Goal: Find specific page/section: Find specific page/section

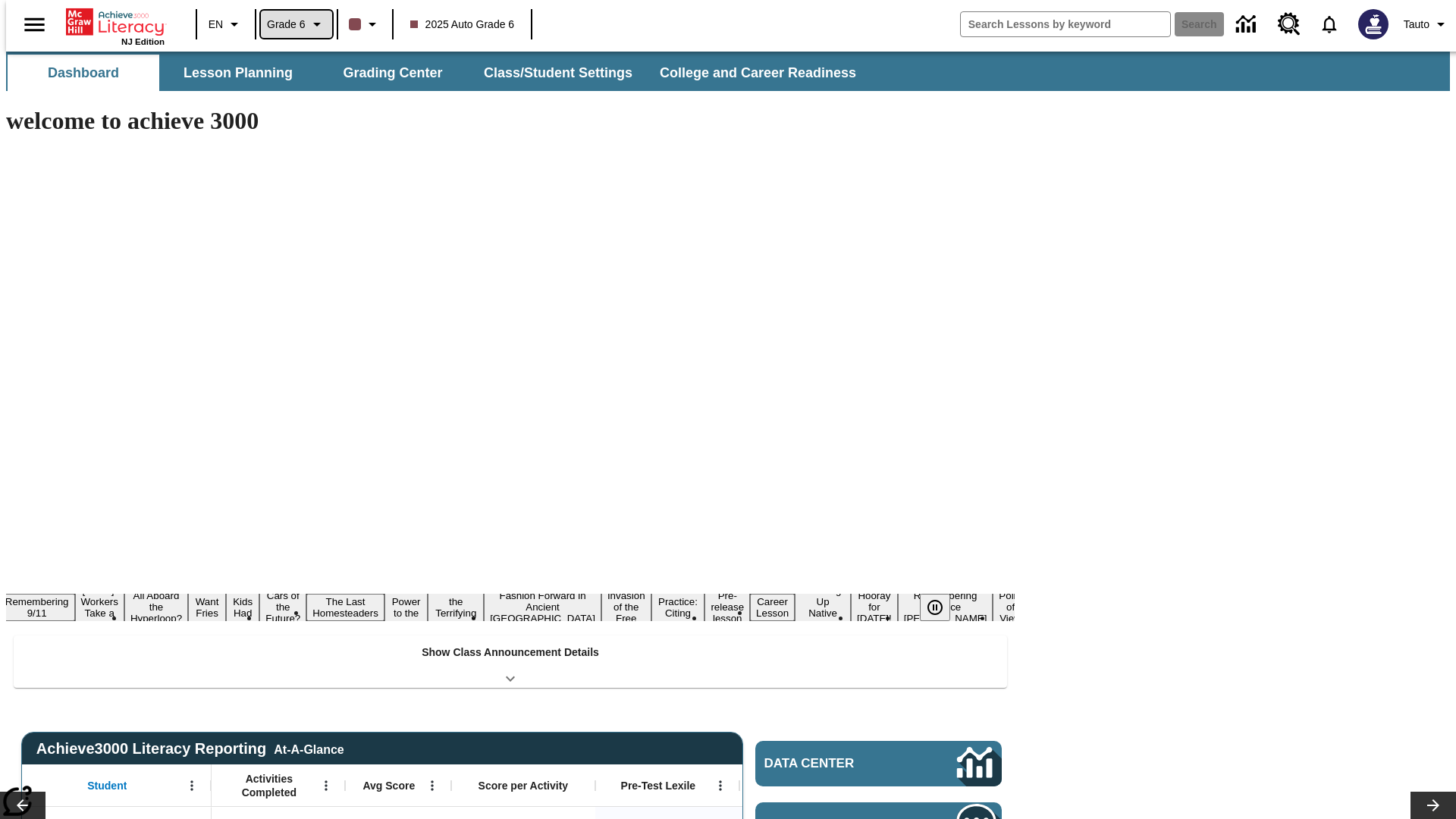
click at [292, 24] on span "Grade 6" at bounding box center [286, 24] width 38 height 16
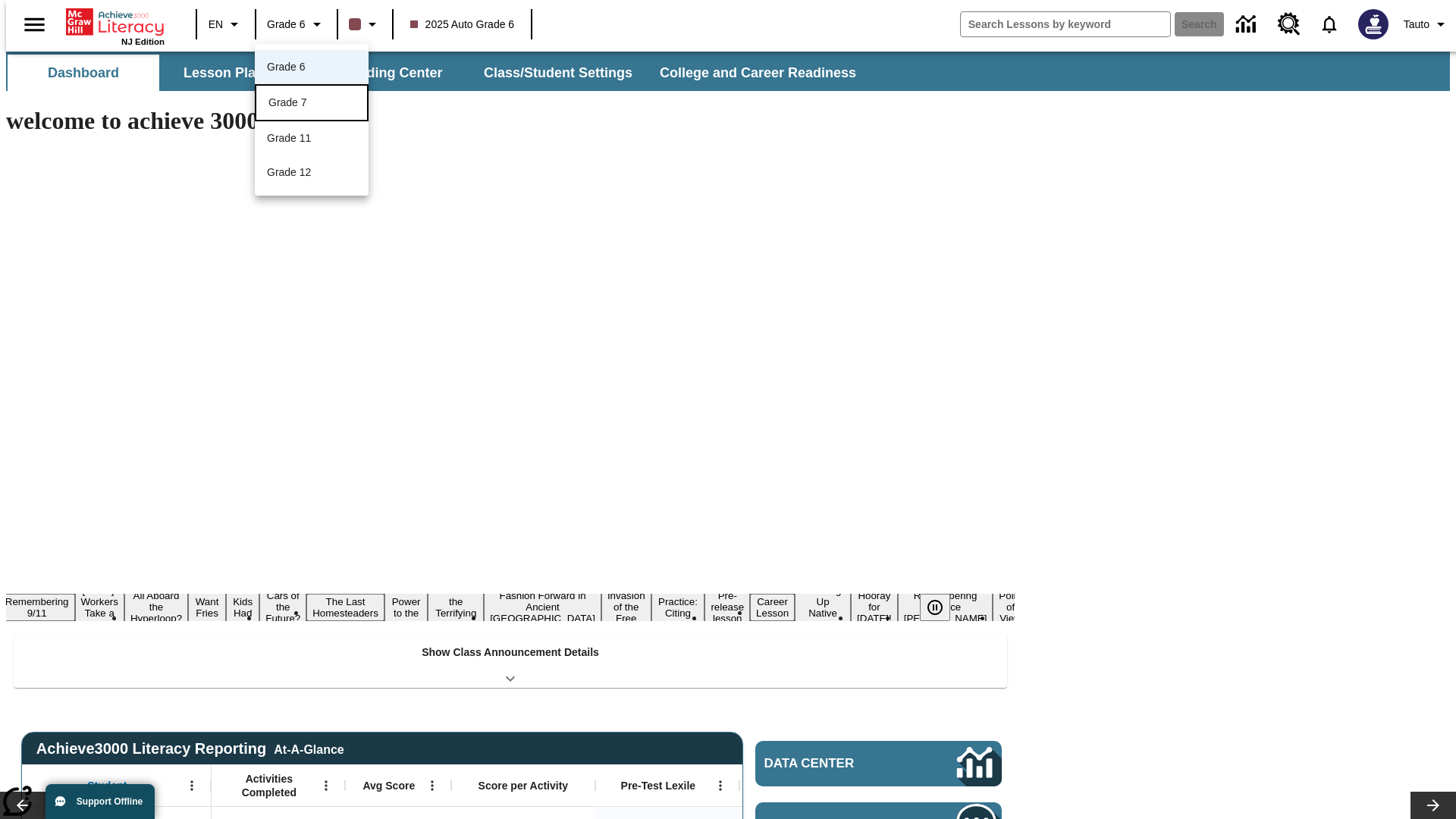
click at [312, 104] on div "Grade 7" at bounding box center [311, 102] width 87 height 16
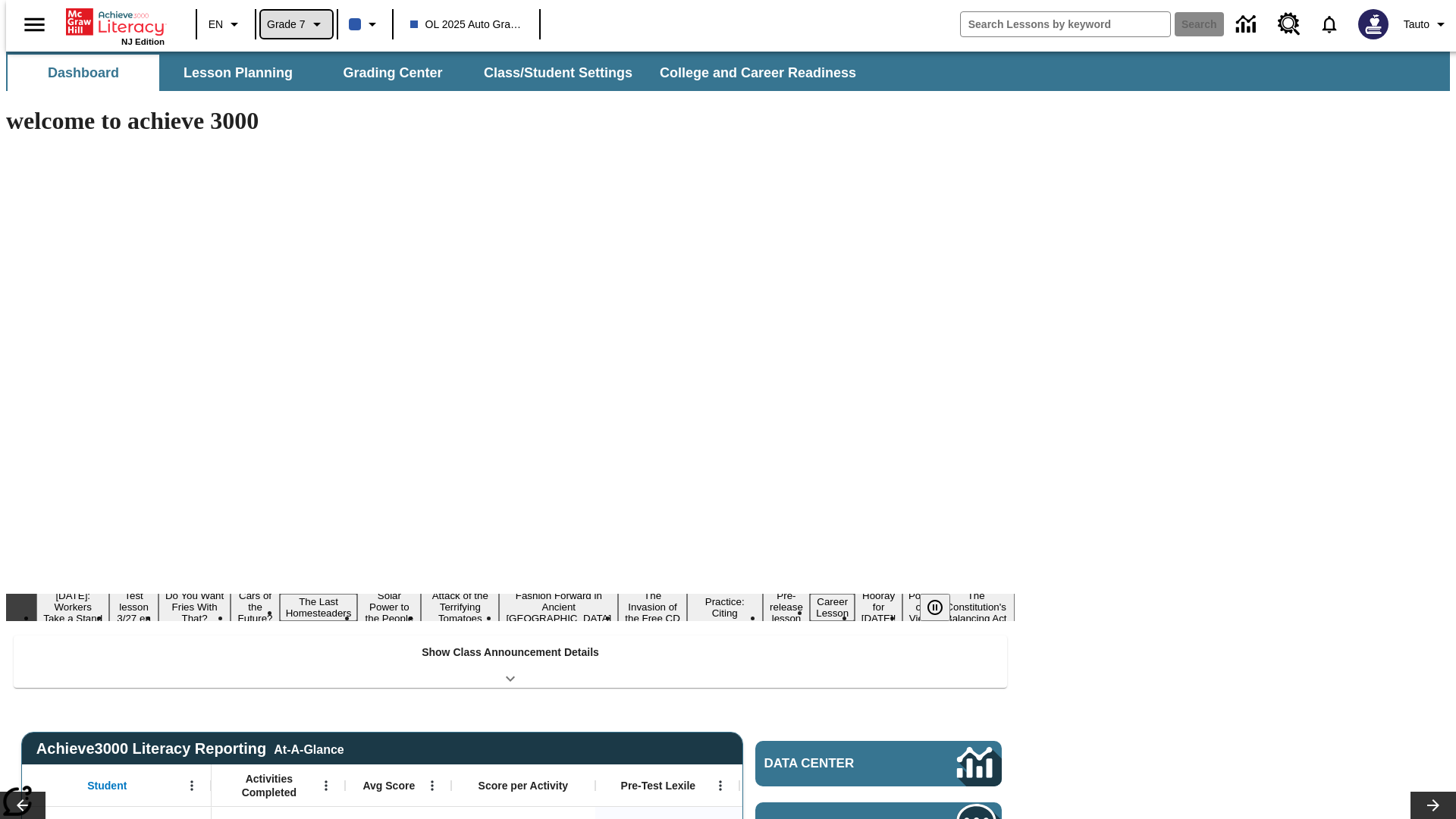
click at [292, 24] on span "Grade 7" at bounding box center [286, 24] width 38 height 16
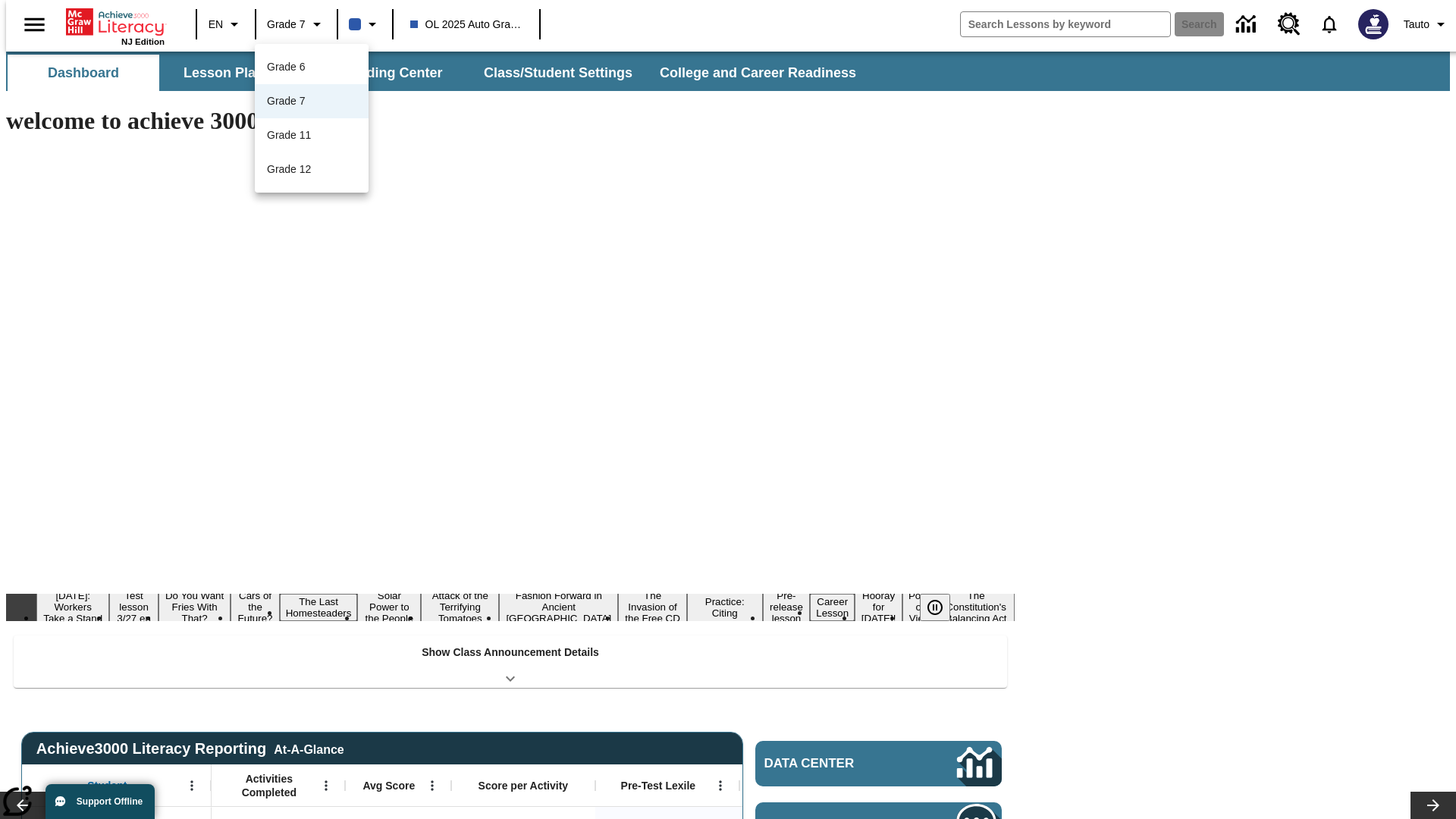
click at [728, 410] on div at bounding box center [728, 410] width 1456 height 819
click at [232, 73] on button "Lesson Planning" at bounding box center [238, 72] width 151 height 36
